Goal: Information Seeking & Learning: Learn about a topic

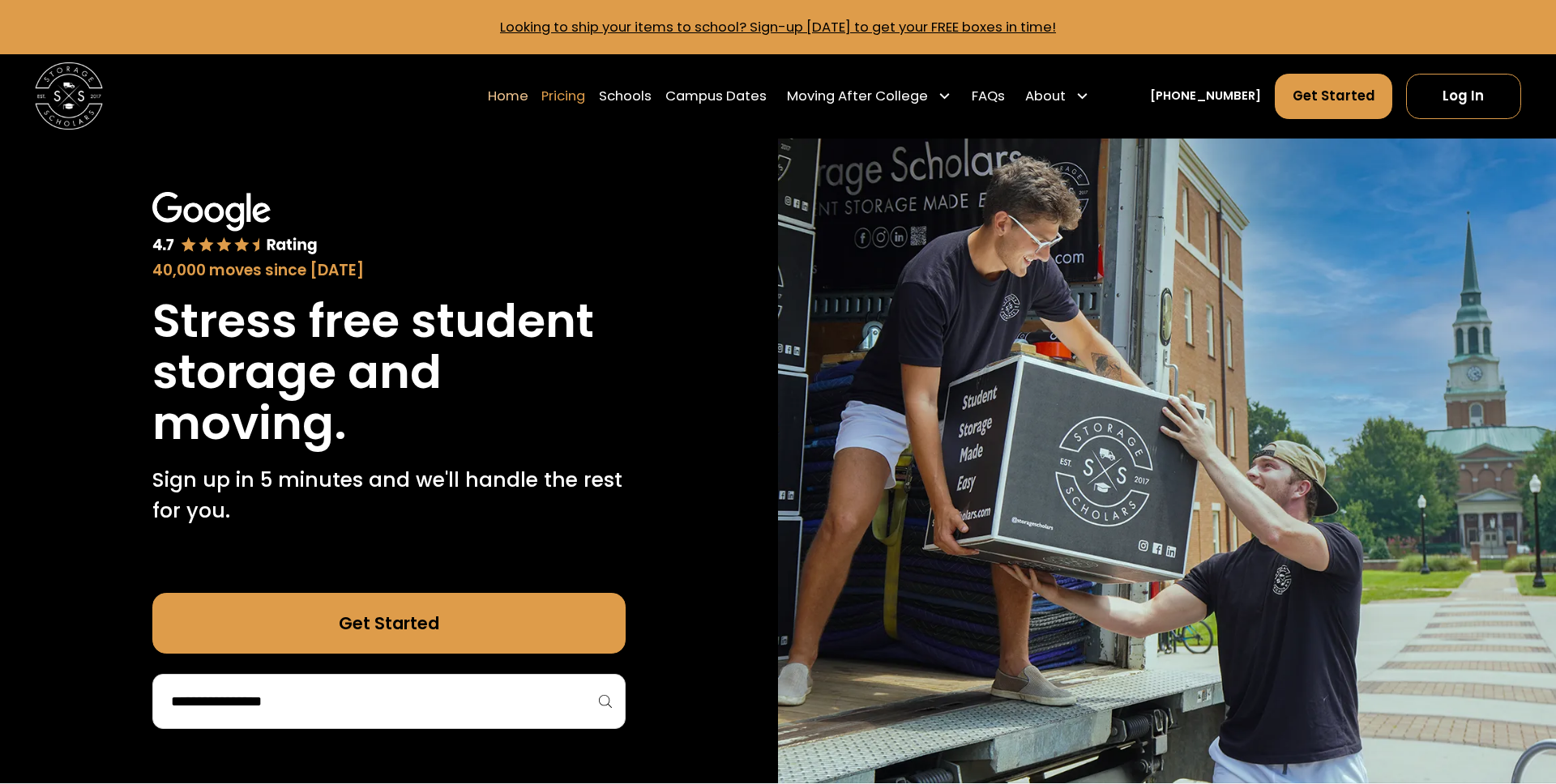
click at [586, 97] on link "Pricing" at bounding box center [562, 96] width 44 height 47
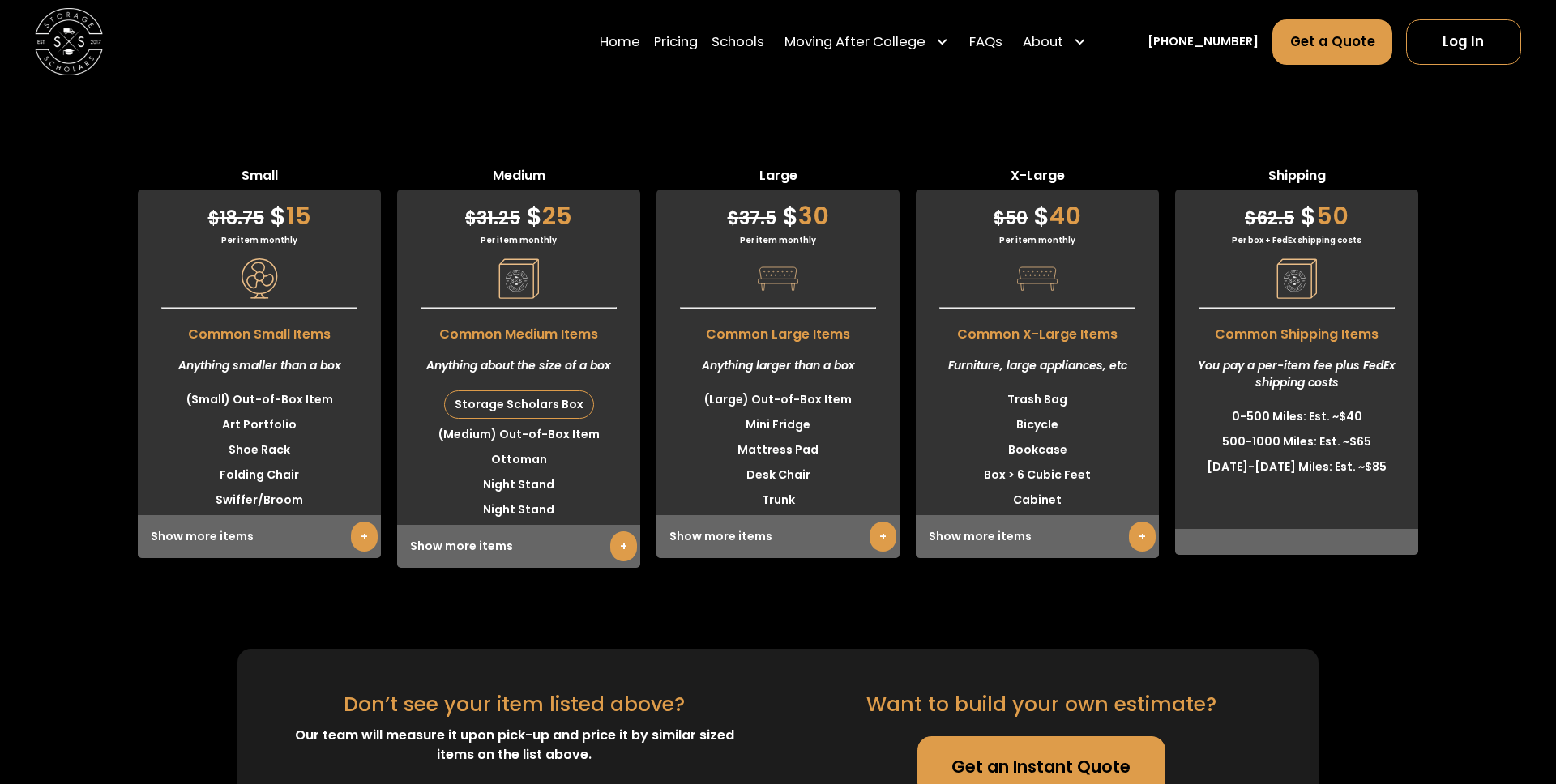
scroll to position [4230, 0]
drag, startPoint x: 315, startPoint y: 204, endPoint x: 175, endPoint y: 204, distance: 140.0
click at [175, 233] on div "Per item monthly" at bounding box center [259, 239] width 243 height 12
click at [250, 233] on div "Per item monthly" at bounding box center [259, 239] width 243 height 12
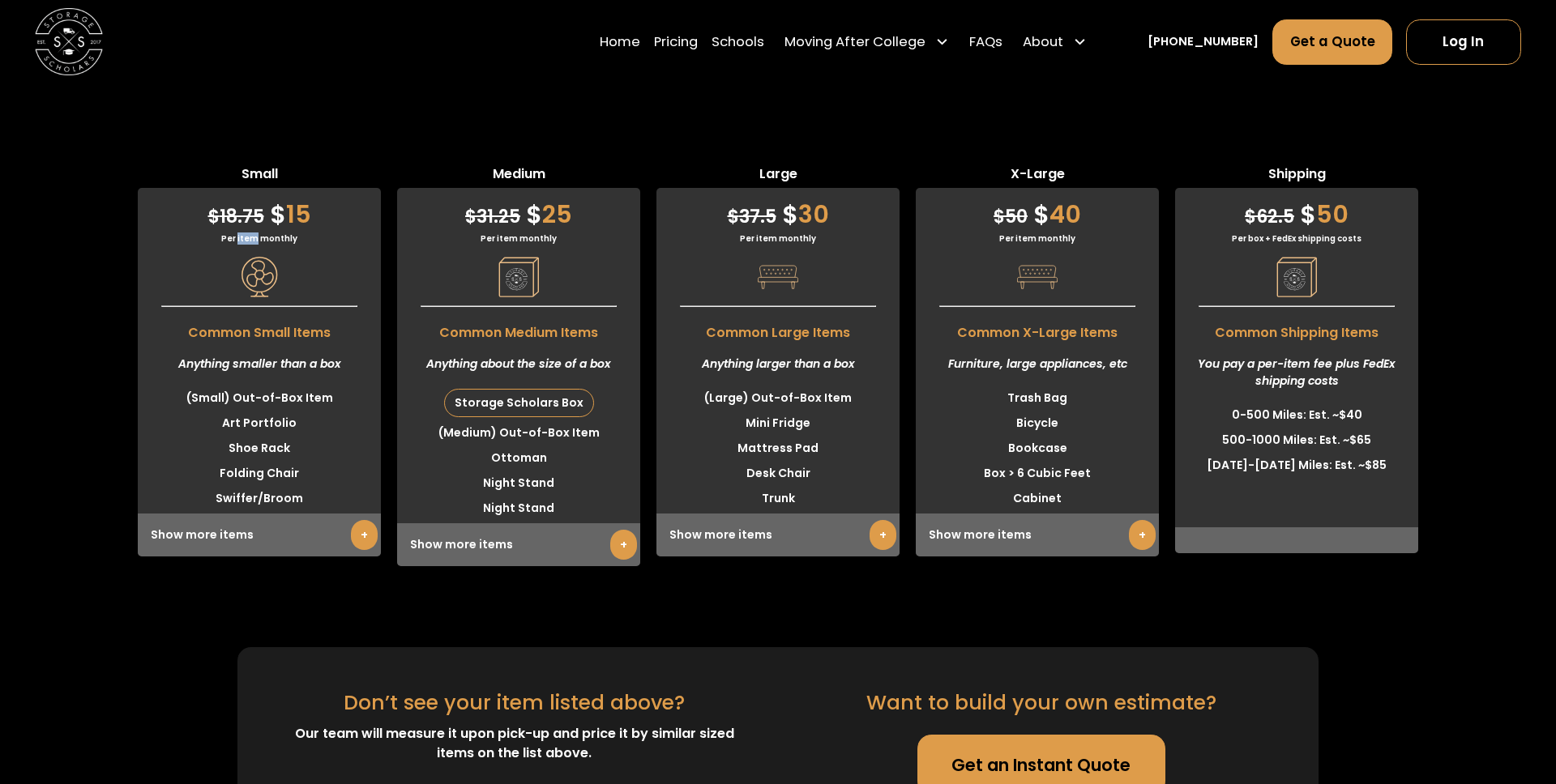
click at [250, 233] on div "Per item monthly" at bounding box center [259, 239] width 243 height 12
click at [272, 233] on div "Per item monthly" at bounding box center [259, 239] width 243 height 12
click at [307, 188] on div "$ 18.75 $ 15" at bounding box center [259, 210] width 243 height 45
click at [279, 197] on span "$" at bounding box center [278, 214] width 16 height 35
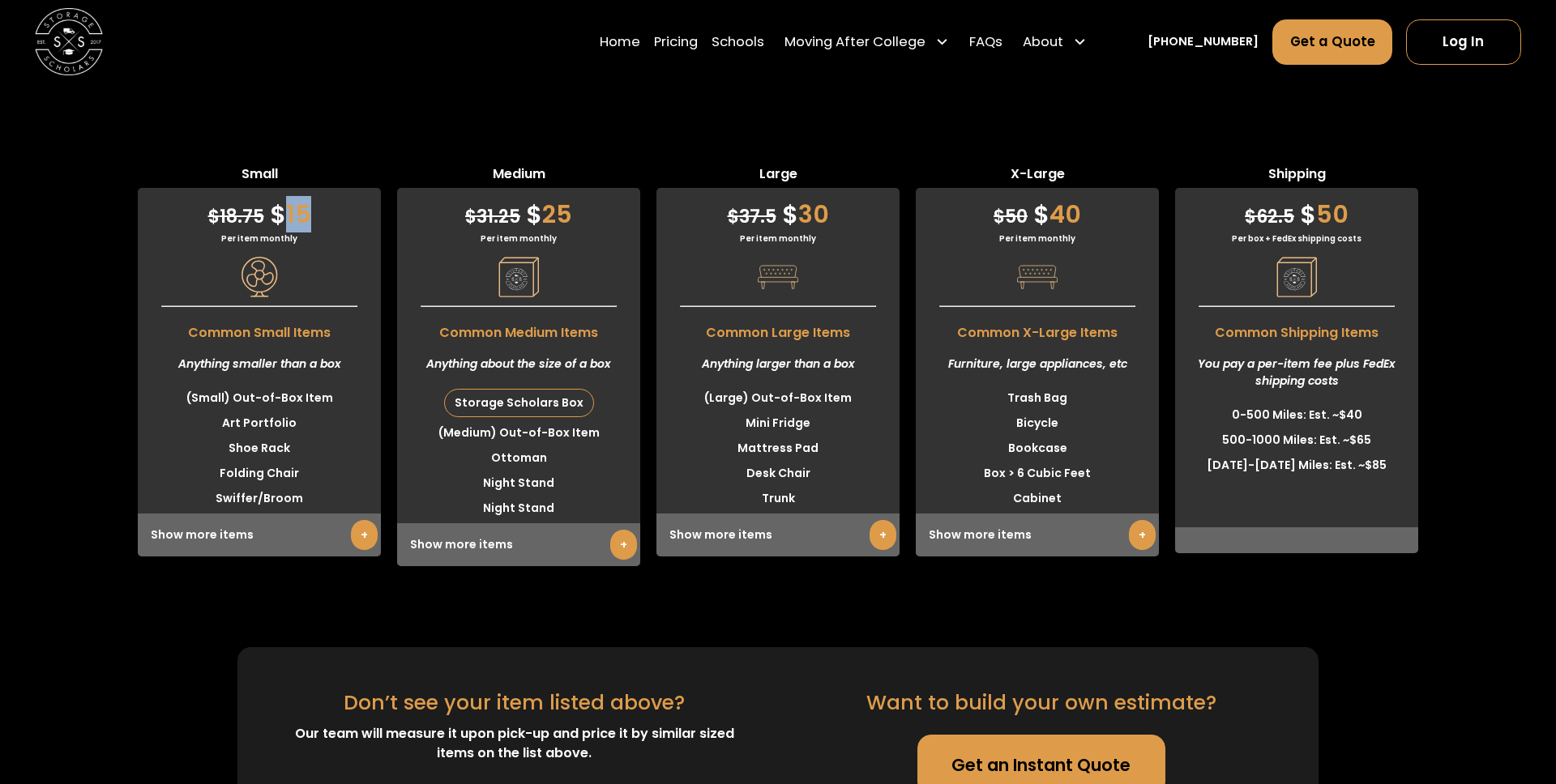
click at [279, 197] on span "$" at bounding box center [278, 214] width 16 height 35
click at [275, 197] on span "$" at bounding box center [278, 214] width 16 height 35
click at [277, 197] on span "$" at bounding box center [278, 214] width 16 height 35
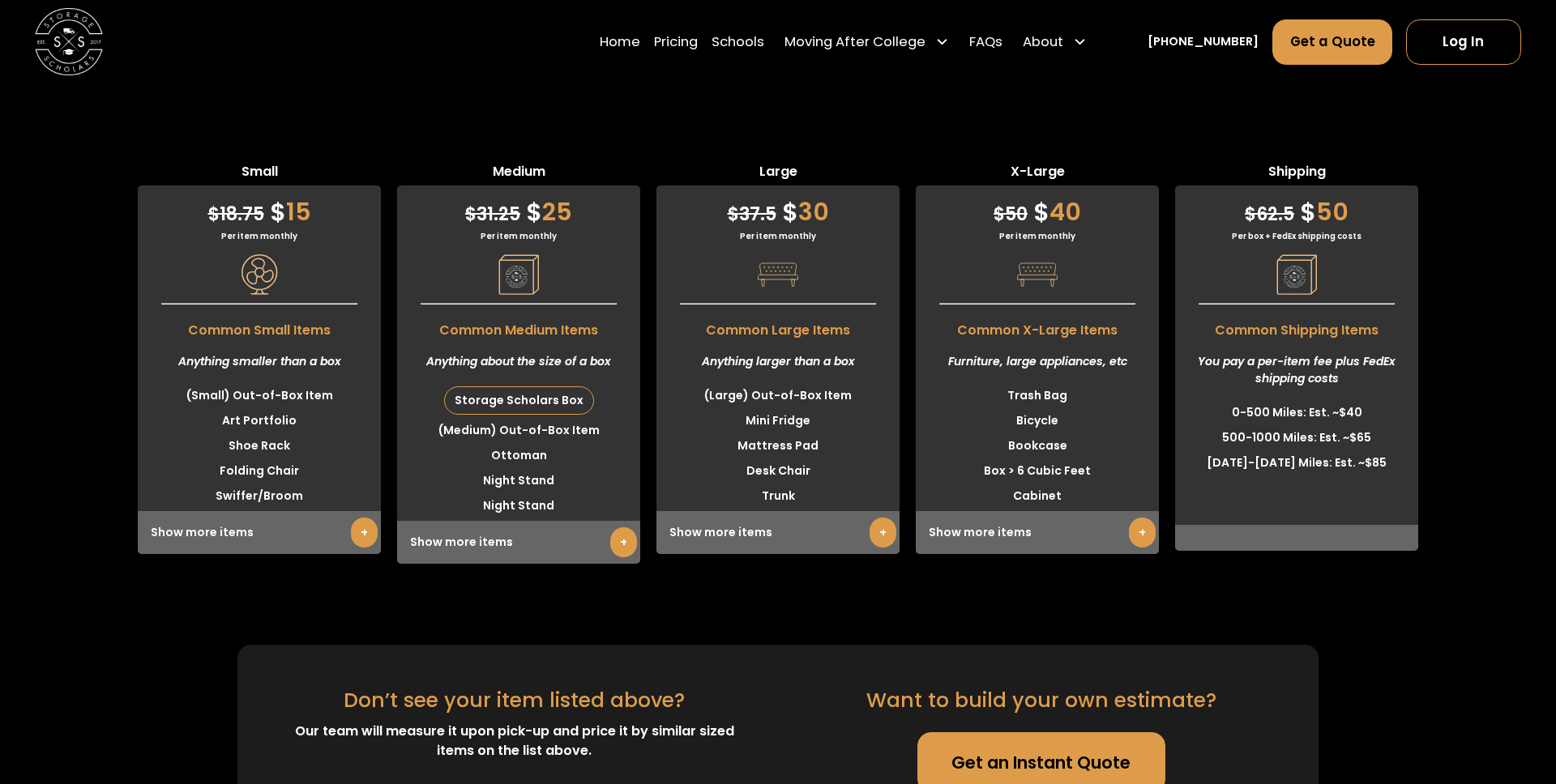
scroll to position [4236, 0]
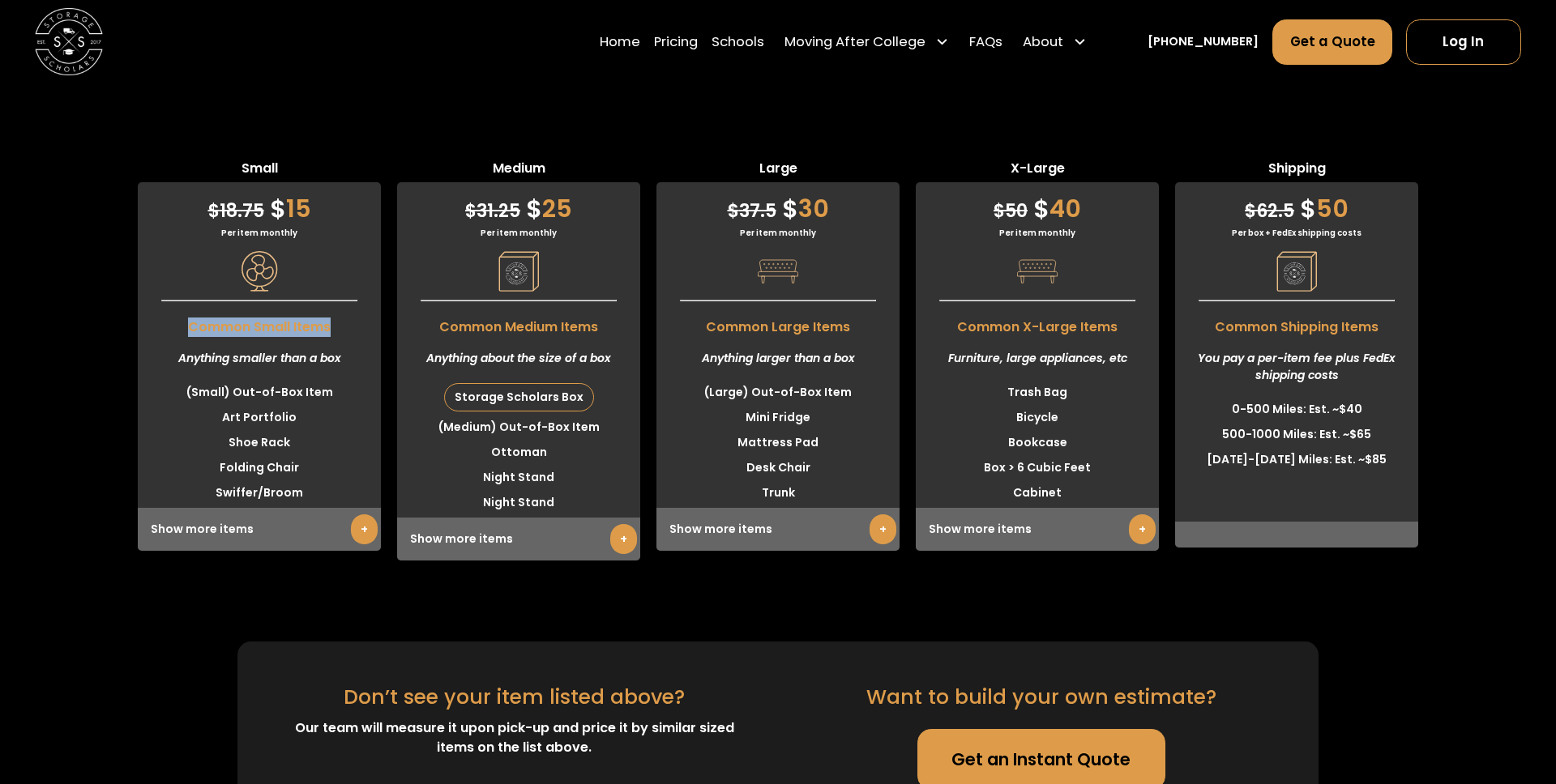
drag, startPoint x: 358, startPoint y: 297, endPoint x: 95, endPoint y: 297, distance: 263.0
click at [95, 297] on div "Small $ 18.75 $ 15 Per item monthly Common Small Items Anything smaller than a …" at bounding box center [778, 359] width 1556 height 402
click at [379, 309] on span "Common Small Items" at bounding box center [259, 323] width 243 height 28
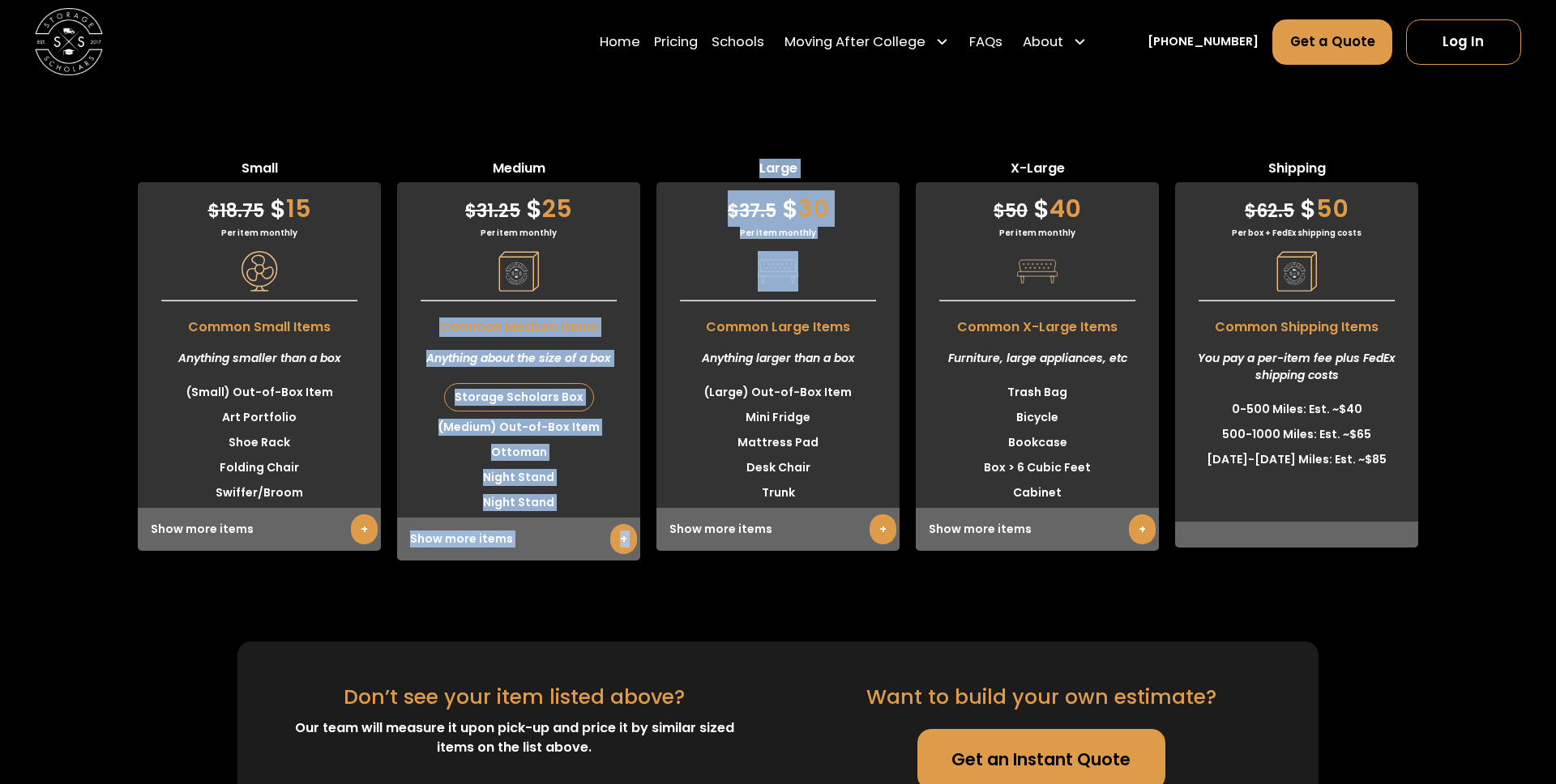
drag, startPoint x: 443, startPoint y: 297, endPoint x: 682, endPoint y: 303, distance: 239.1
click at [682, 303] on div "Small $ 18.75 $ 15 Per item monthly Common Small Items Anything smaller than a …" at bounding box center [778, 359] width 1556 height 402
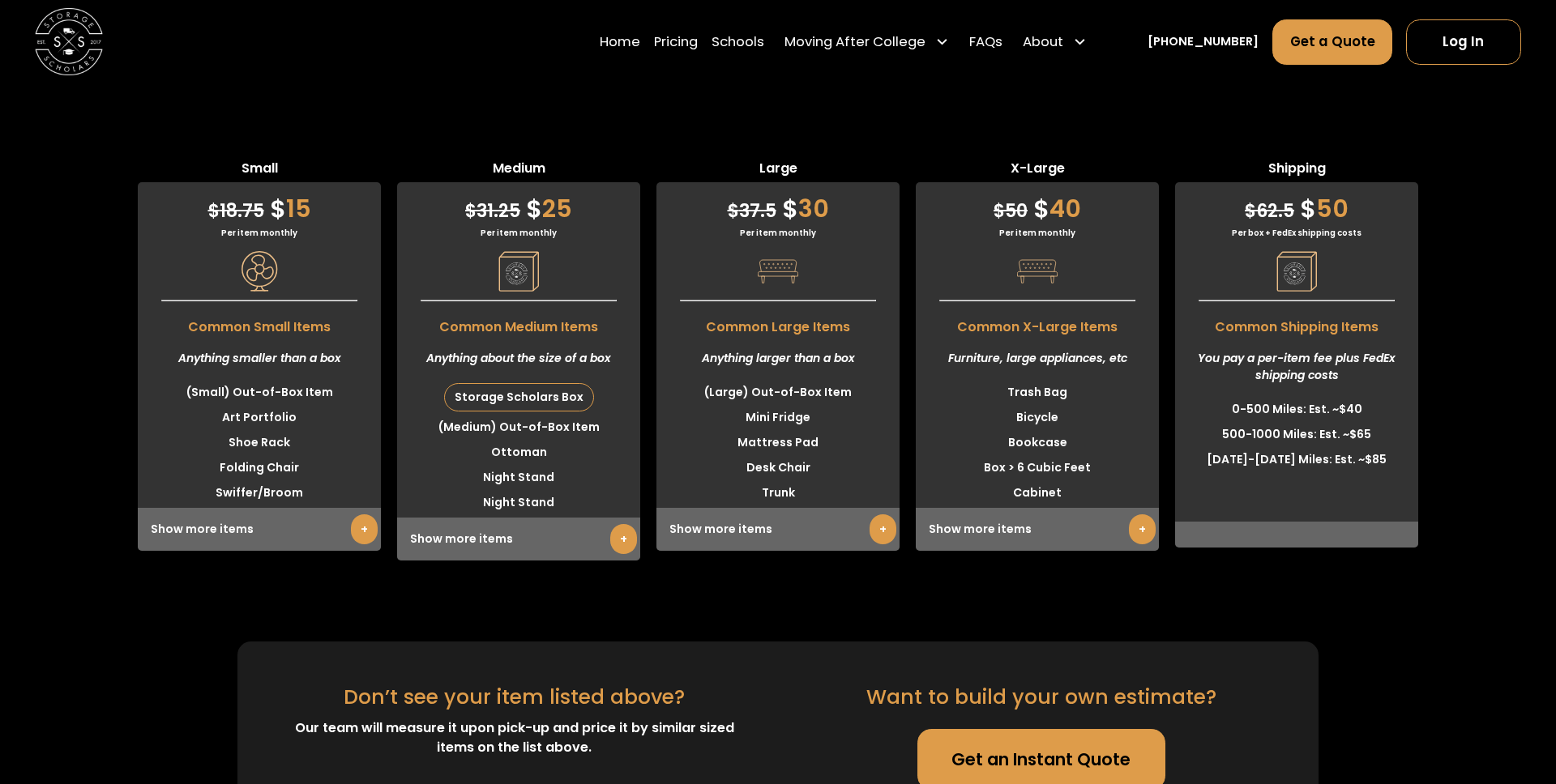
click at [585, 309] on span "Common Medium Items" at bounding box center [519, 323] width 243 height 28
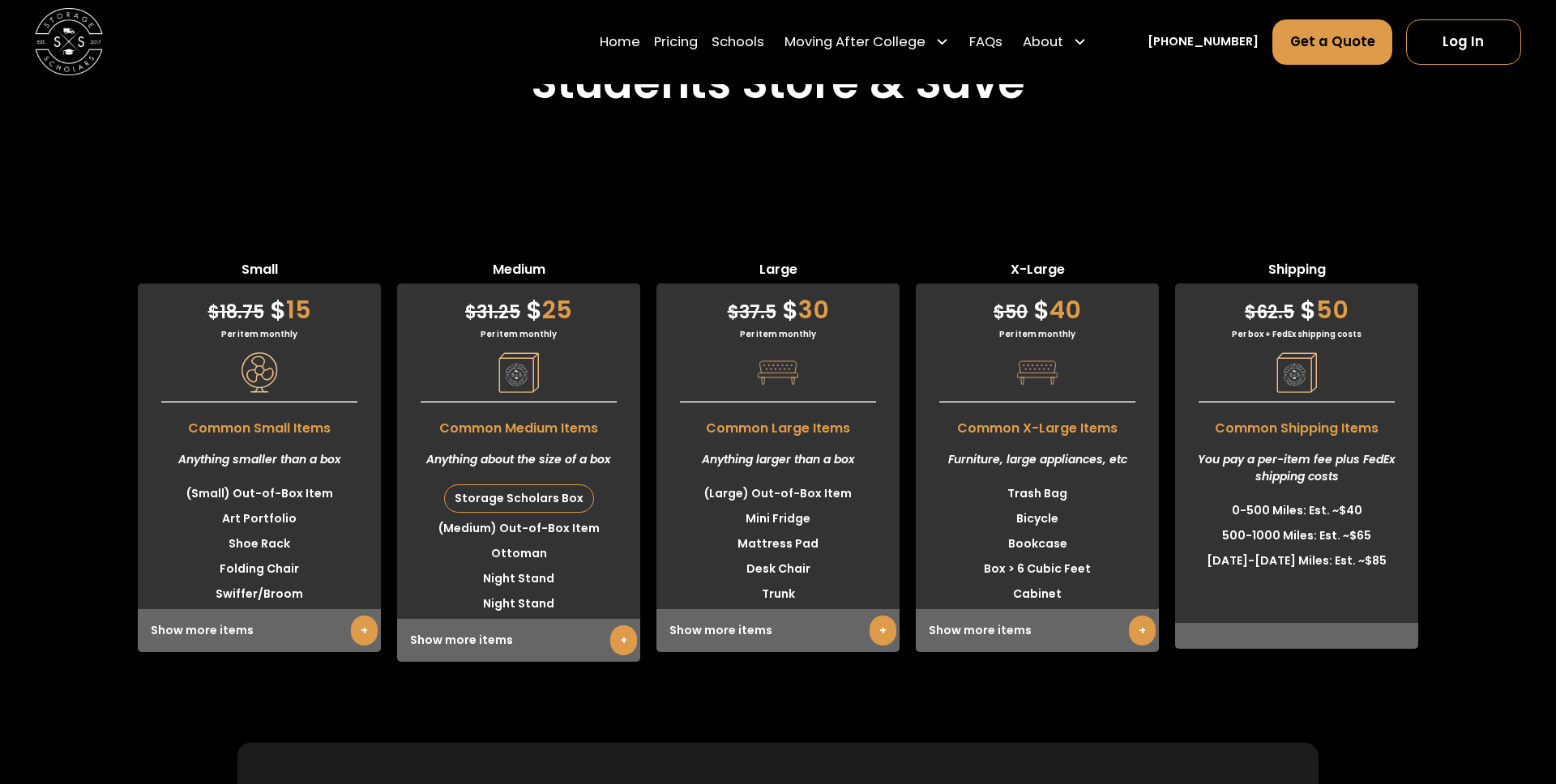
scroll to position [4136, 0]
drag, startPoint x: 1005, startPoint y: 234, endPoint x: 1126, endPoint y: 233, distance: 121.0
click at [1126, 259] on span "X-Large" at bounding box center [1036, 271] width 243 height 23
click at [1102, 321] on div "$ 50 $ 40 Per item monthly Common X-Large Items Furniture, large appliances, et…" at bounding box center [1036, 467] width 243 height 369
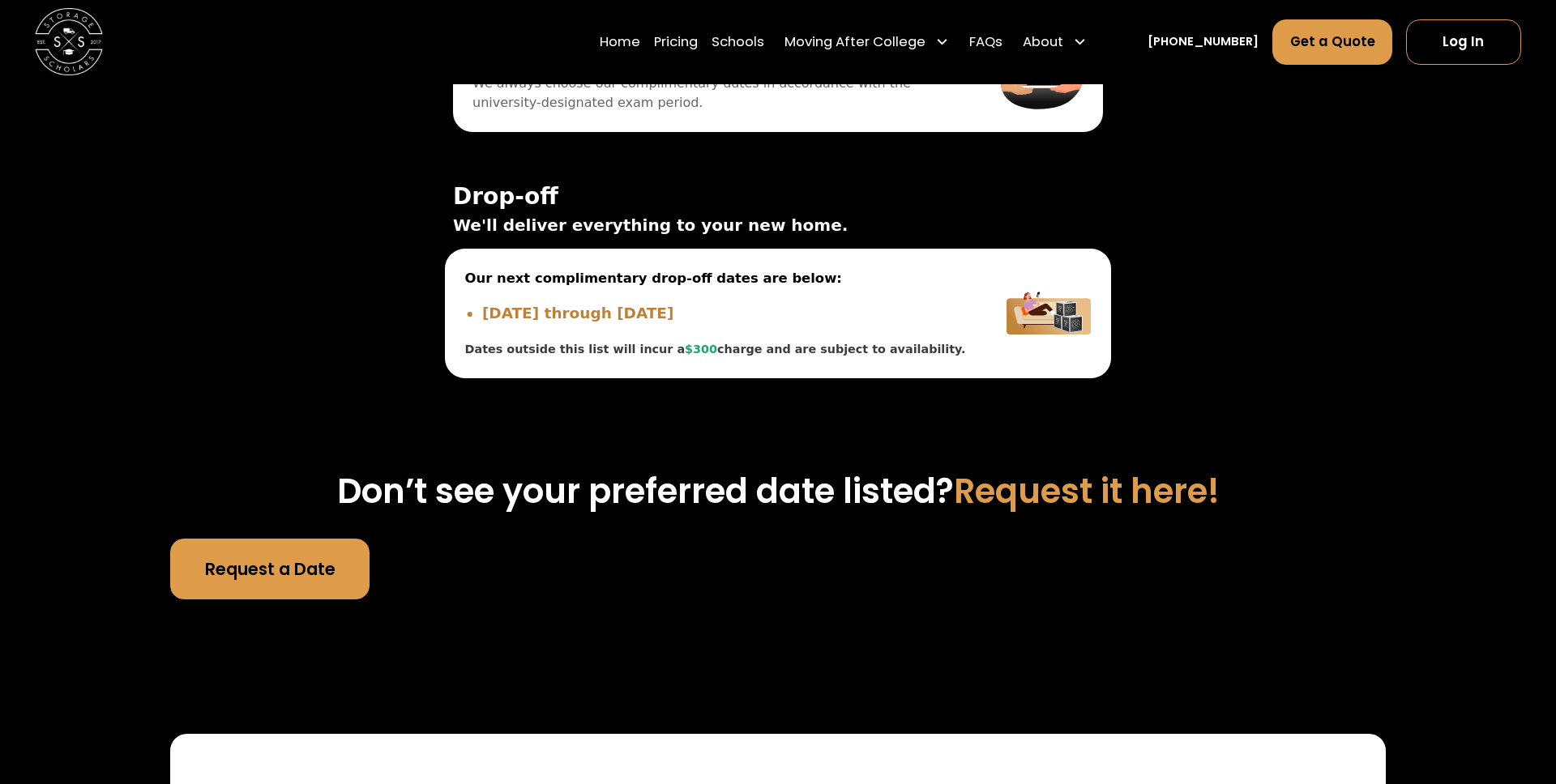
scroll to position [5382, 0]
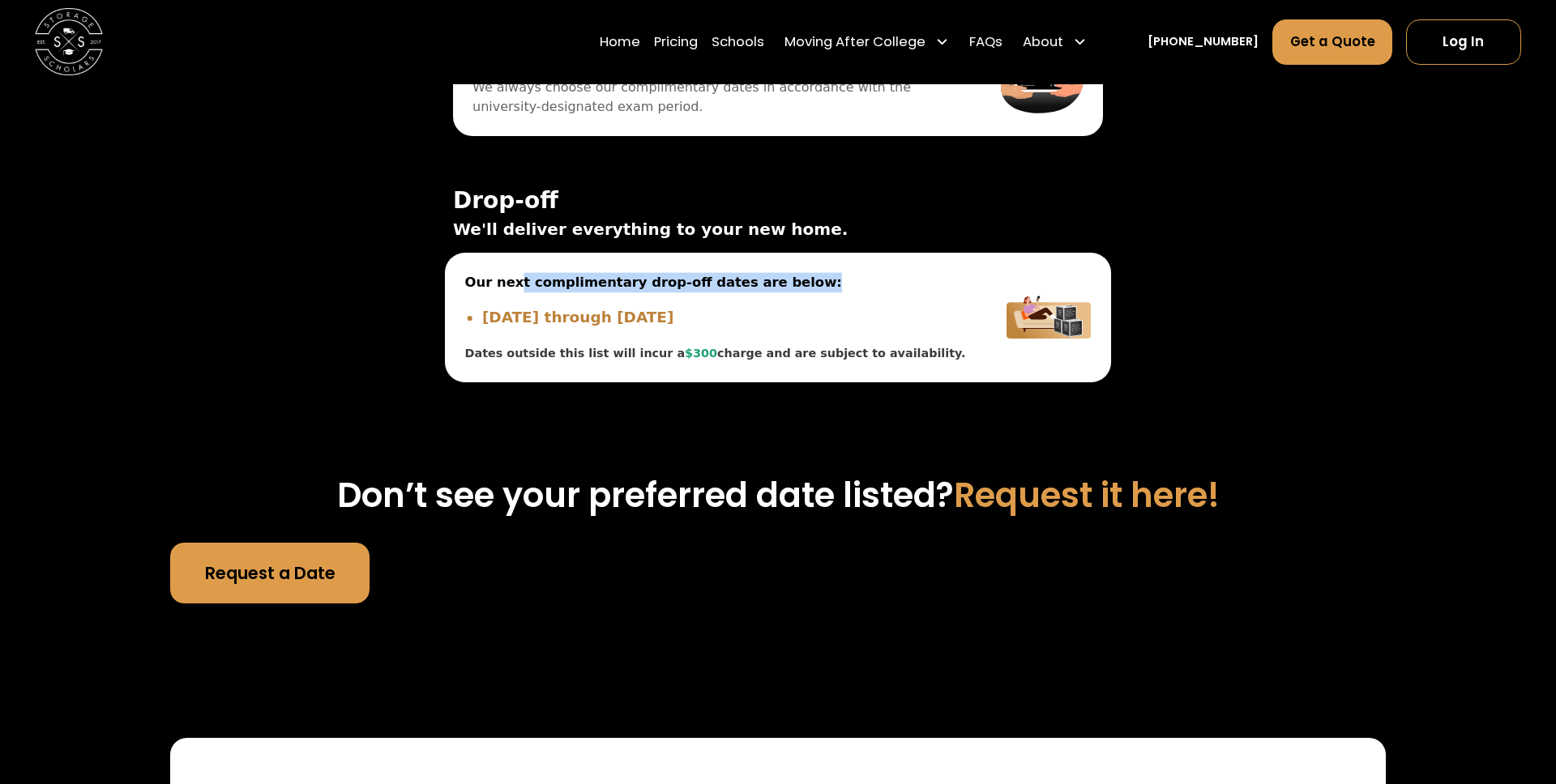
drag, startPoint x: 802, startPoint y: 237, endPoint x: 512, endPoint y: 237, distance: 290.0
click at [512, 273] on span "Our next complimentary drop-off dates are below:" at bounding box center [716, 282] width 502 height 20
click at [567, 273] on span "Our next complimentary drop-off dates are below:" at bounding box center [716, 282] width 502 height 20
click at [642, 273] on span "Our next complimentary drop-off dates are below:" at bounding box center [716, 282] width 502 height 20
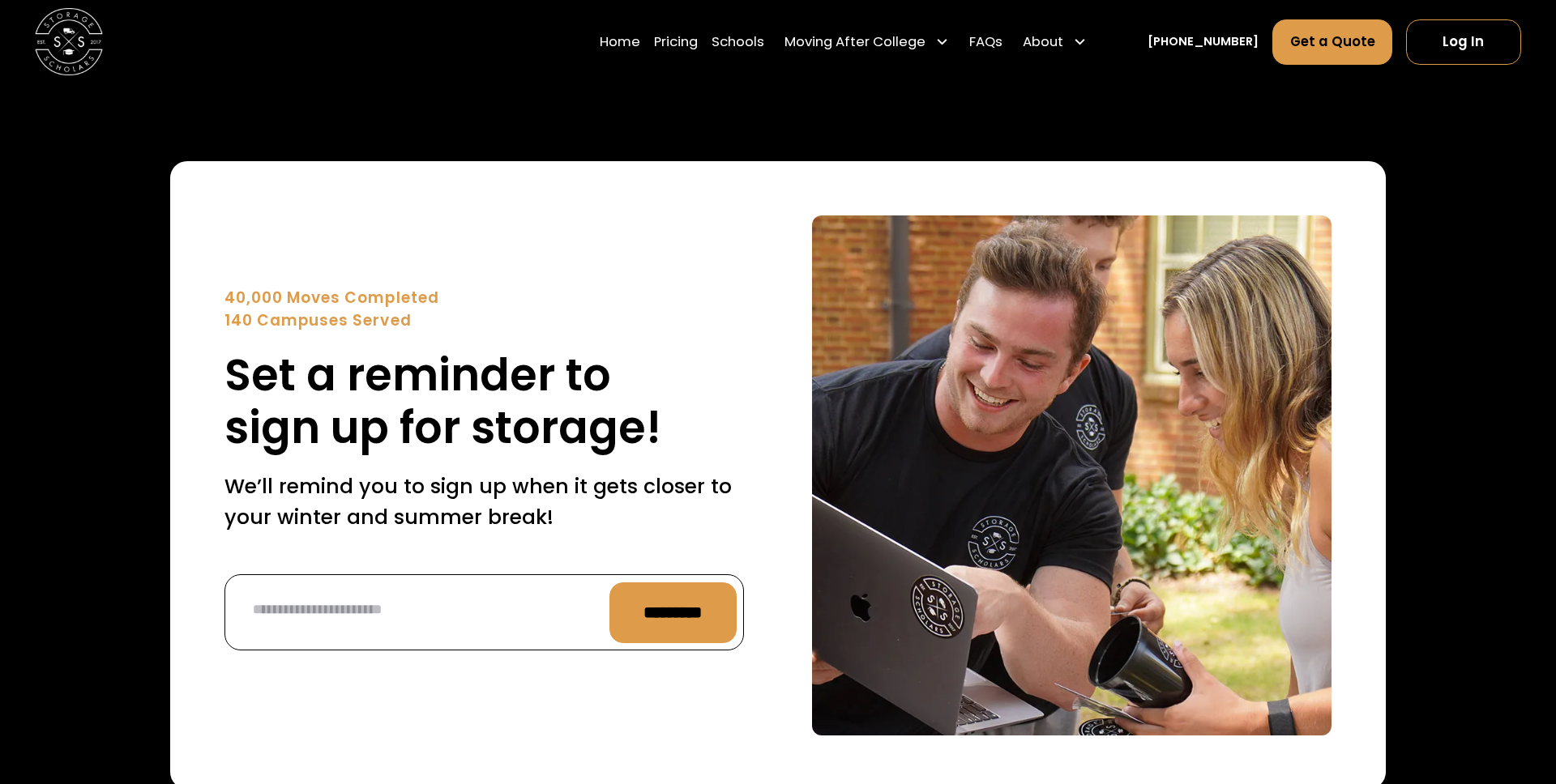
scroll to position [5961, 0]
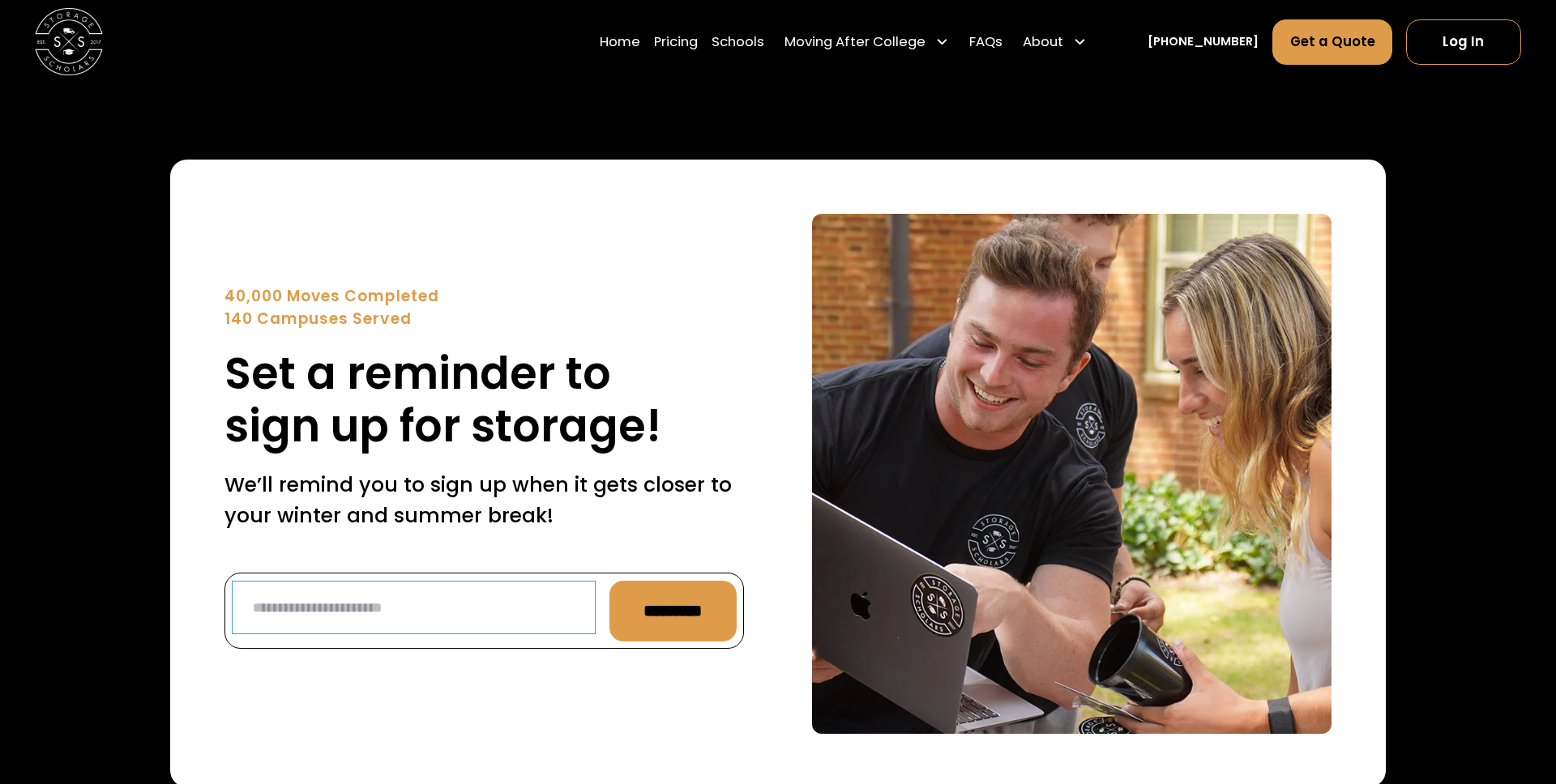
click at [386, 587] on input "Reminder Form" at bounding box center [414, 608] width 364 height 54
click at [97, 532] on div "40,000 Moves Completed 140 Campuses Served Set a reminder to sign up for storag…" at bounding box center [778, 473] width 1556 height 790
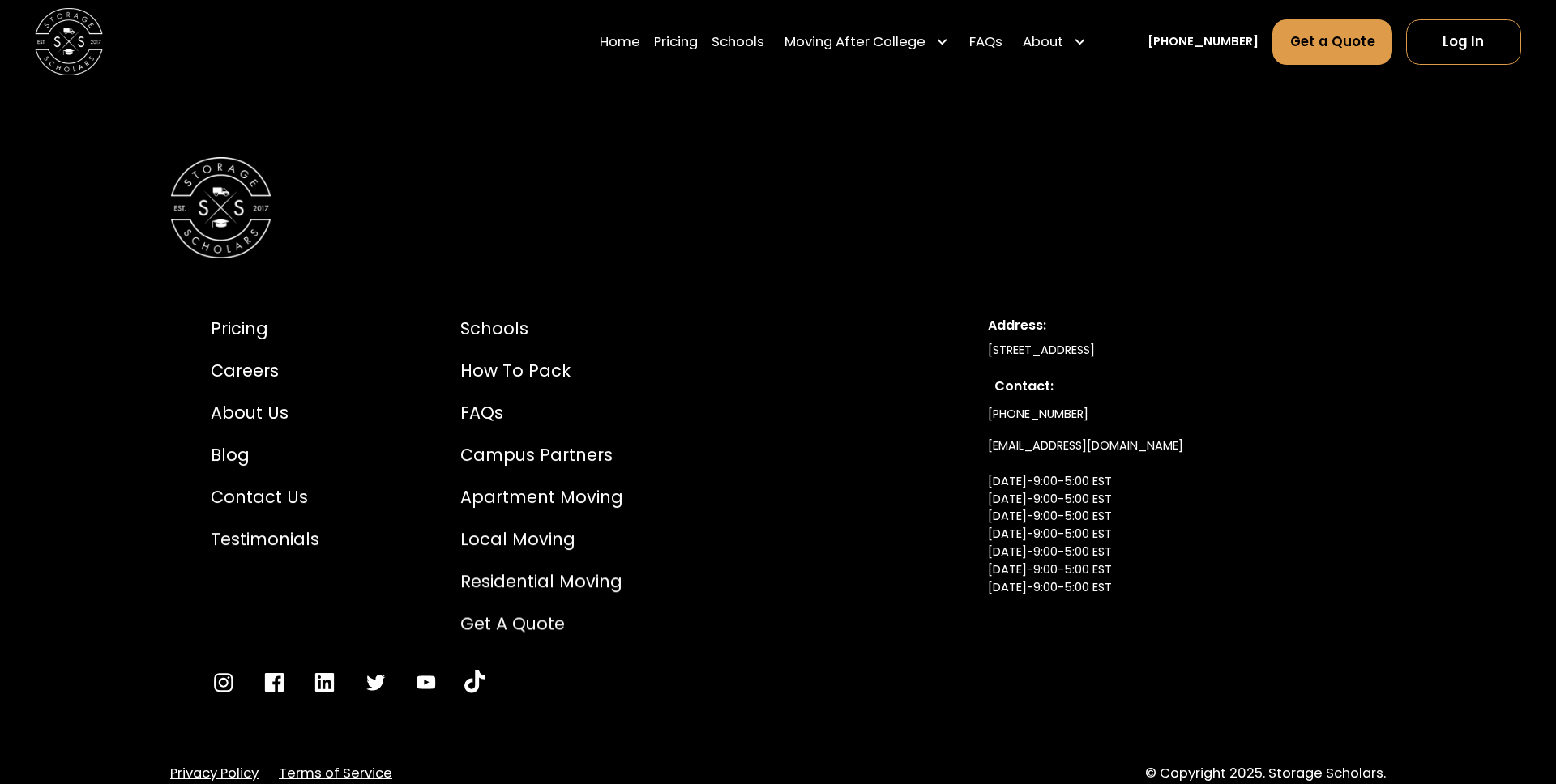
scroll to position [7795, 0]
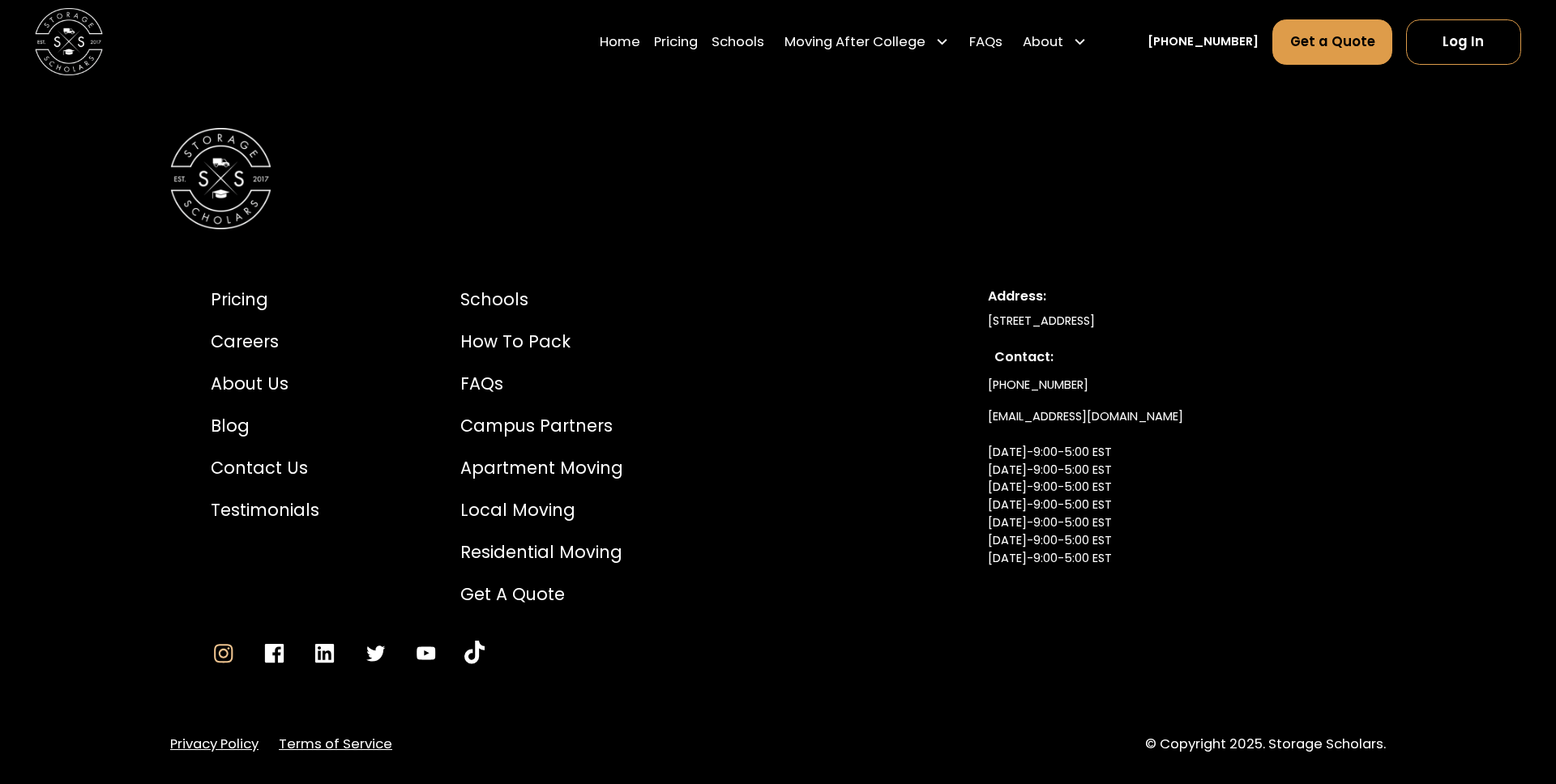
click at [219, 644] on icon "Go to Instagram" at bounding box center [223, 653] width 19 height 19
